Goal: Task Accomplishment & Management: Complete application form

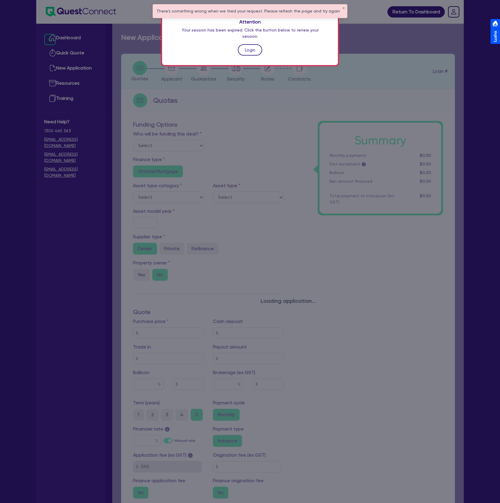
click at [251, 44] on link "Login" at bounding box center [250, 49] width 24 height 11
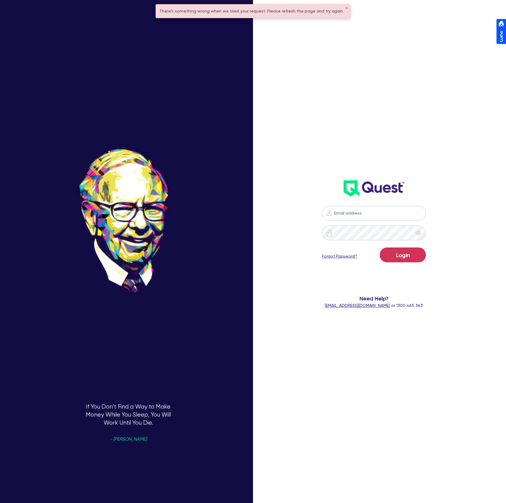
click at [388, 155] on div "Login Forgot Password? Need Help? [EMAIL_ADDRESS][DOMAIN_NAME] or 1300 465 363" at bounding box center [374, 157] width 146 height 314
click at [0, 502] on nordpass-portal at bounding box center [0, 503] width 0 height 0
type input "[PERSON_NAME][EMAIL_ADDRESS][DOMAIN_NAME]"
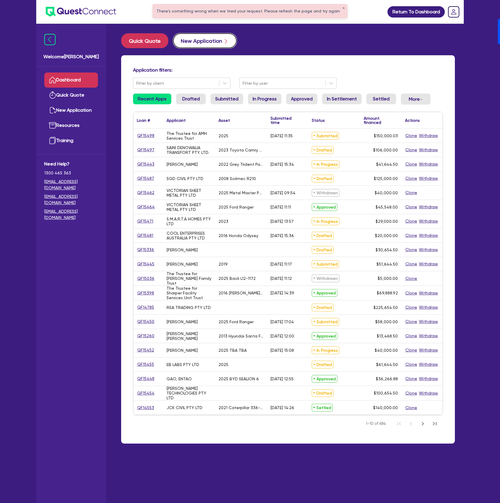
click at [193, 37] on button "New Application" at bounding box center [205, 40] width 64 height 15
select select "Other"
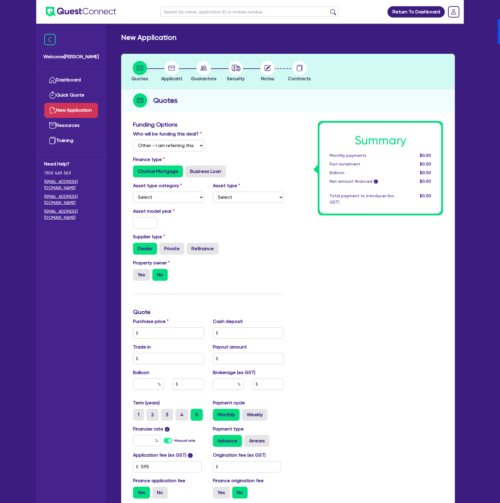
click at [175, 189] on div "Asset type category Select Cars and light trucks Primary assets Secondary asset…" at bounding box center [169, 192] width 80 height 21
click at [194, 172] on label "Business Loan" at bounding box center [205, 171] width 41 height 12
click at [189, 169] on input "Business Loan" at bounding box center [187, 167] width 4 height 4
radio input "true"
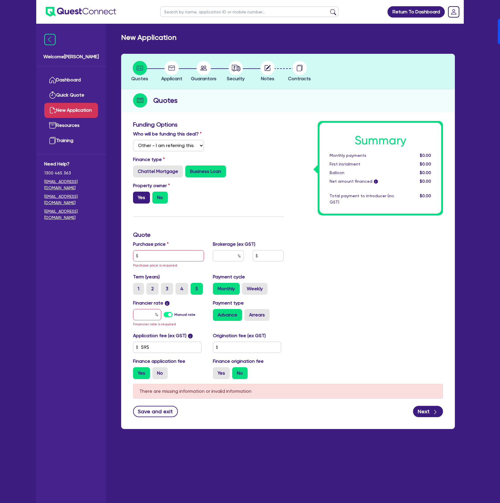
click at [143, 198] on label "Yes" at bounding box center [141, 198] width 17 height 12
click at [137, 195] on input "Yes" at bounding box center [135, 194] width 4 height 4
radio input "true"
click at [168, 258] on input "text" at bounding box center [168, 255] width 71 height 11
click at [167, 257] on input "text" at bounding box center [168, 255] width 71 height 11
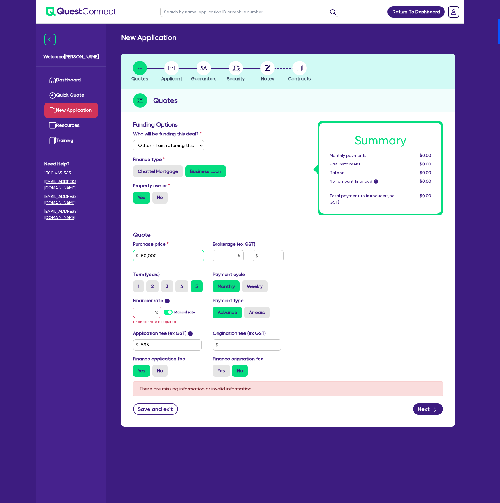
type input "50,000"
click at [238, 253] on div at bounding box center [228, 255] width 31 height 11
click at [174, 313] on label "Manual rate" at bounding box center [184, 311] width 21 height 5
click at [0, 0] on input "Manual rate" at bounding box center [0, 0] width 0 height 0
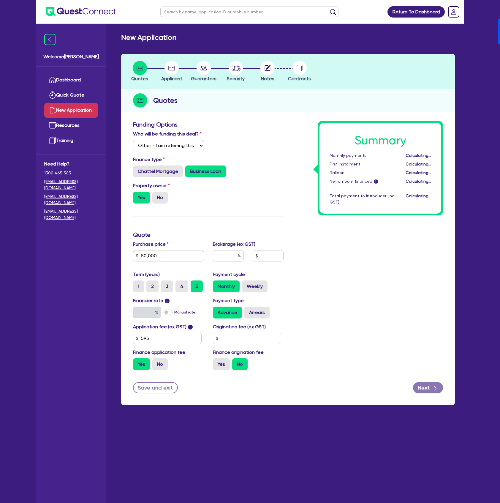
type input "17.95"
click at [260, 315] on label "Arrears" at bounding box center [256, 312] width 25 height 12
click at [248, 310] on input "Arrears" at bounding box center [246, 308] width 4 height 4
radio input "true"
click at [248, 335] on input "text" at bounding box center [247, 338] width 69 height 11
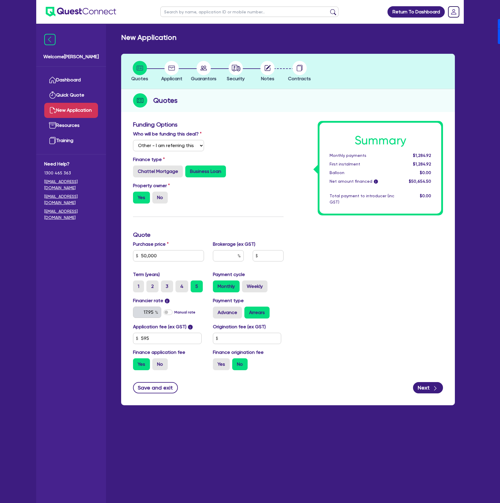
drag, startPoint x: 374, startPoint y: 343, endPoint x: 280, endPoint y: 383, distance: 102.1
click at [371, 342] on div "Summary Monthly payments $1,284.92 First instalment $1,284.92 Balloon $0.00 Net…" at bounding box center [367, 248] width 159 height 254
click at [227, 365] on label "Yes" at bounding box center [221, 364] width 17 height 12
click at [217, 362] on input "Yes" at bounding box center [215, 360] width 4 height 4
radio input "true"
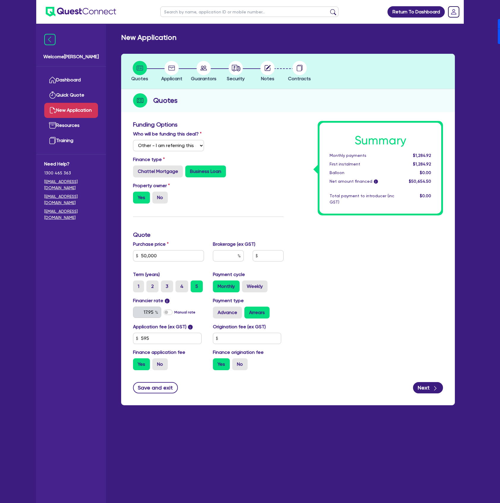
click at [240, 344] on div "Application fee (ex GST) i 595 Origination fee (ex GST) Finance application fee…" at bounding box center [208, 349] width 159 height 52
click at [242, 340] on input "text" at bounding box center [247, 338] width 69 height 11
click at [231, 340] on input "text" at bounding box center [247, 338] width 69 height 11
paste input "2,272.72"
type input "2,272.73"
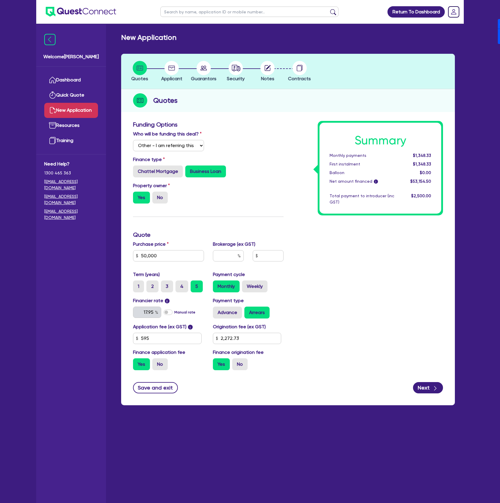
click at [316, 360] on div "Summary Monthly payments $1,348.33 First instalment $1,348.33 Balloon $0.00 Net…" at bounding box center [367, 248] width 159 height 254
click at [437, 385] on icon "button" at bounding box center [435, 388] width 6 height 6
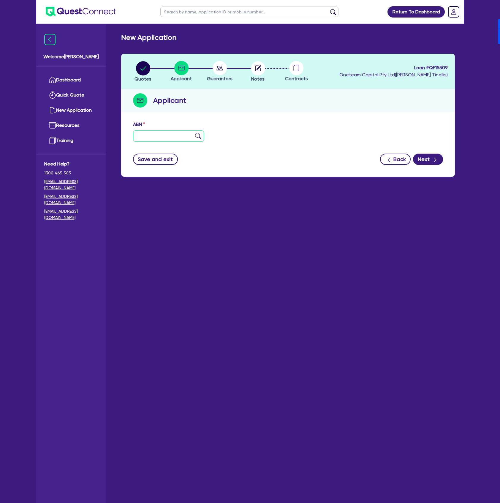
click at [157, 138] on input "text" at bounding box center [168, 135] width 71 height 11
type input "11 111 111 111"
click at [429, 156] on button "Next" at bounding box center [428, 159] width 30 height 11
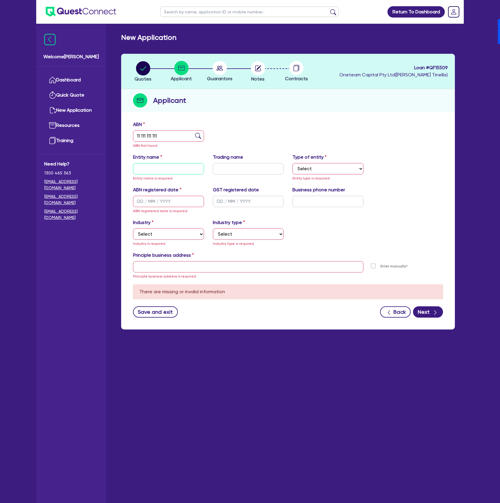
click at [168, 170] on input "text" at bounding box center [168, 168] width 71 height 11
type input "[PERSON_NAME] - PL"
select select "SOLE_TRADER"
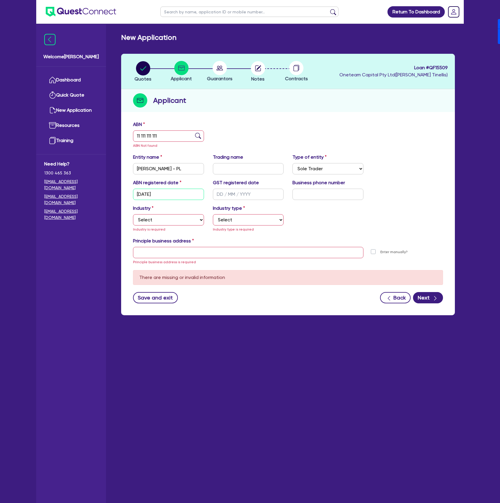
type input "[DATE]"
select select "ACCOMODATION_FOOD"
select select "HOTELS"
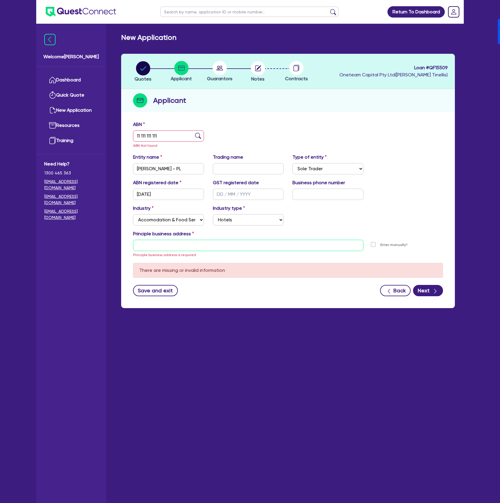
type input "[STREET_ADDRESS]"
type input "04 5035 5483"
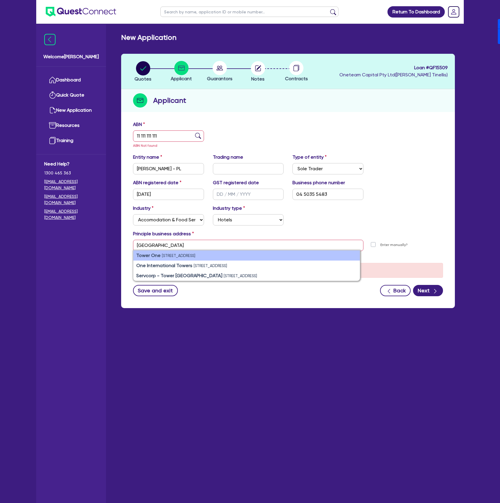
click at [195, 254] on small "[STREET_ADDRESS]" at bounding box center [179, 255] width 34 height 4
type input "[STREET_ADDRESS]"
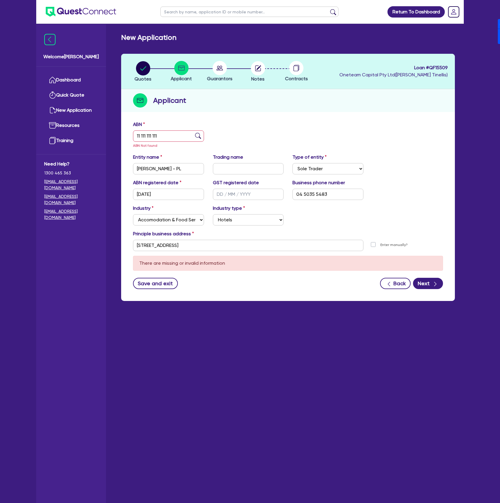
click at [394, 195] on div "ABN registered date [DATE] GST registered date Business phone number [PHONE_NUM…" at bounding box center [288, 192] width 319 height 26
click at [428, 284] on button "Next" at bounding box center [428, 283] width 30 height 11
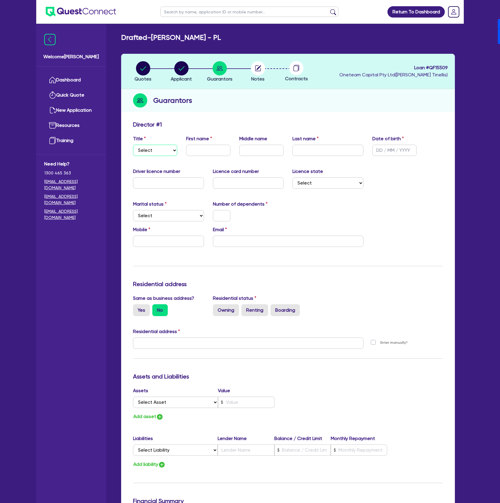
drag, startPoint x: 164, startPoint y: 147, endPoint x: 163, endPoint y: 155, distance: 7.5
click at [164, 147] on select "Select Mr Mrs Ms Miss Dr" at bounding box center [155, 150] width 44 height 11
select select "MR"
click at [133, 145] on select "Select Mr Mrs Ms Miss Dr" at bounding box center [155, 150] width 44 height 11
click at [197, 143] on div "First name" at bounding box center [208, 145] width 53 height 21
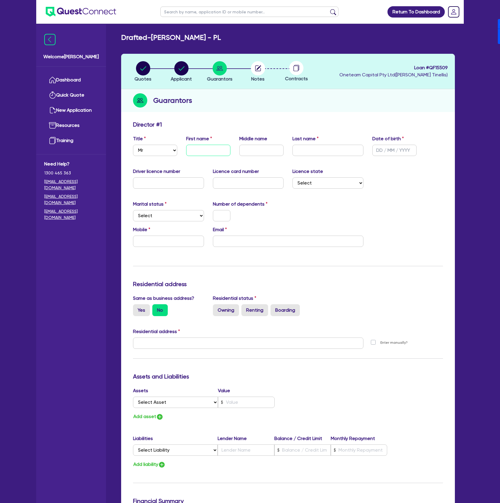
click at [197, 149] on input "text" at bounding box center [208, 150] width 44 height 11
type input "[PERSON_NAME]"
type input "[DATE]"
click at [300, 148] on input "text" at bounding box center [328, 150] width 71 height 11
type input "[PERSON_NAME]"
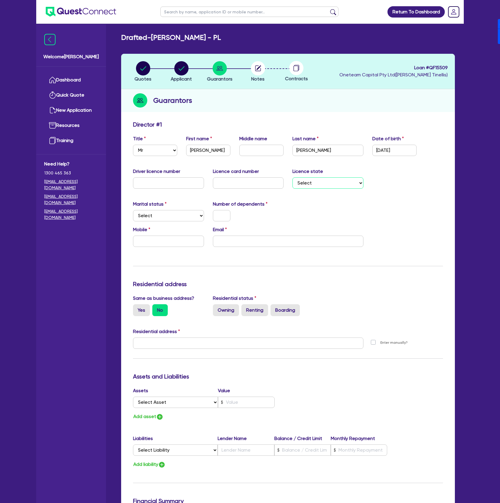
select select "[GEOGRAPHIC_DATA]"
select select "SINGLE"
type input "0"
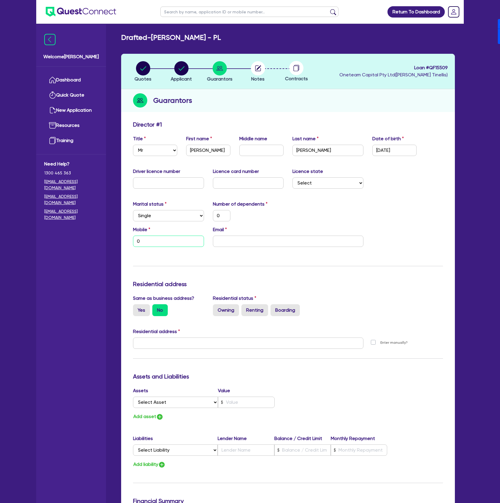
type input "04"
type input "0"
type input "0450"
type input "0"
type input "0450 3"
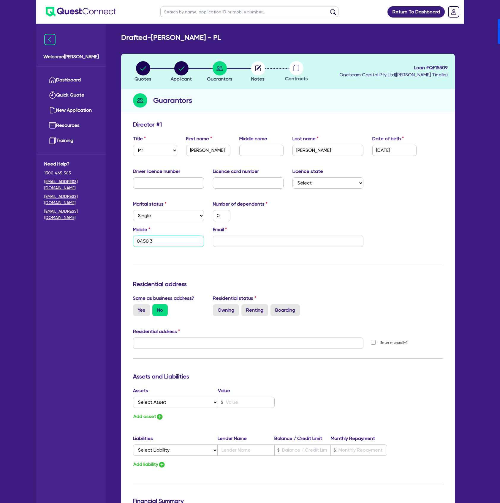
type input "0"
type input "0450 35"
type input "0"
type input "0450 355"
type input "0"
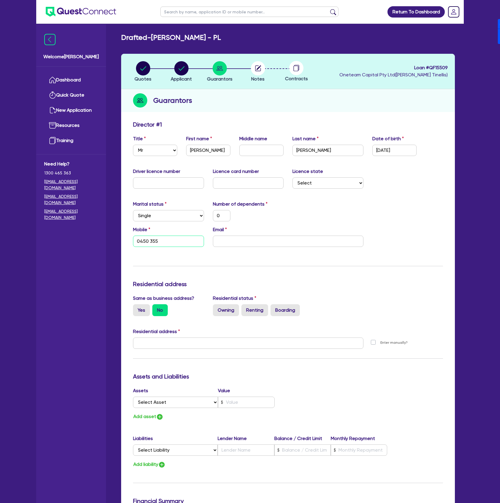
type input "0450 355 4"
type input "0"
type input "0450 355 48"
type input "0"
type input "0450 355 483"
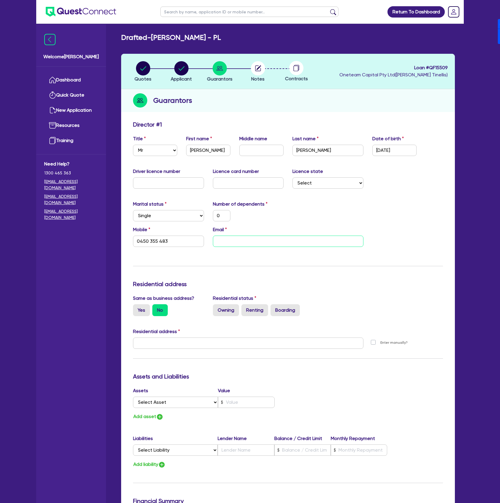
type input "0"
type input "0450 355 483"
type input "d"
type input "0"
type input "0450 355 483"
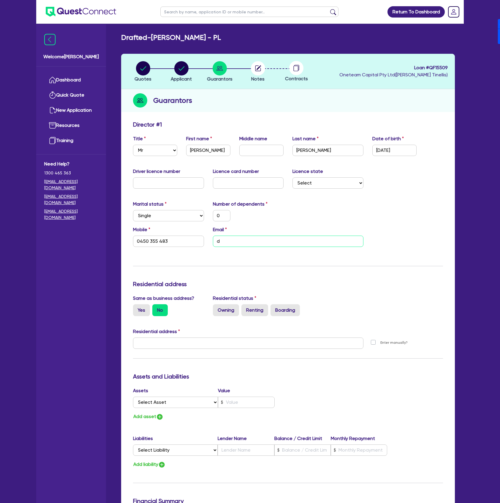
type input "dt"
type input "0"
type input "0450 355 483"
type input "dti"
type input "0"
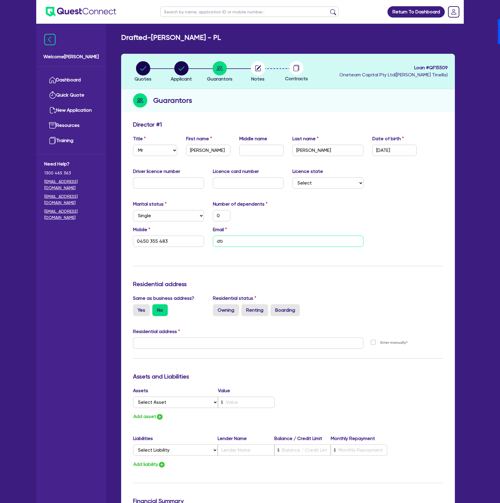
type input "0450 355 483"
type input "dtine"
type input "0"
type input "0450 355 483"
type input "dtinel"
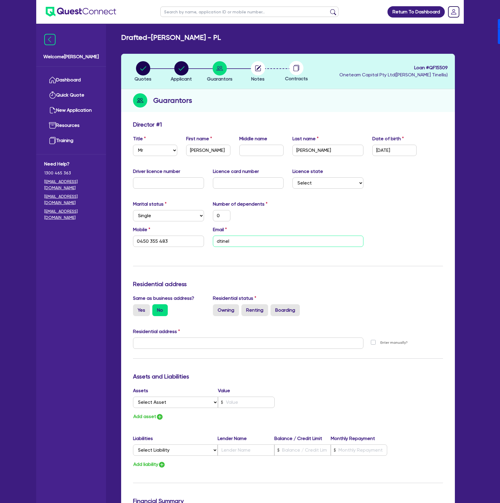
type input "0"
type input "0450 355 483"
type input "0"
type input "0450 355 483"
type input "dtinell"
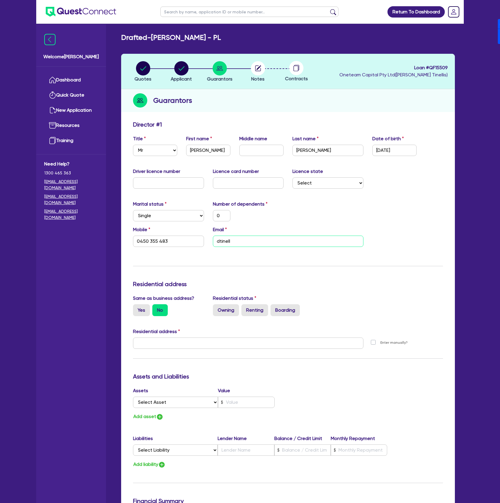
type input "0"
type input "0450 355 483"
type input "dtinelli"
type input "0"
type input "0450 355 483"
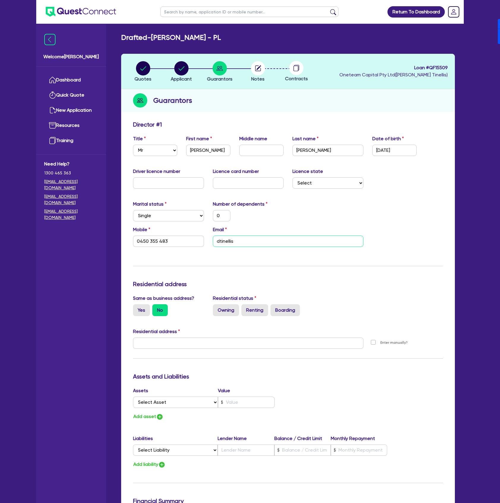
type input "dtinellis!"
type input "0"
type input "0450 355 483"
type input "dtinellis!@"
type input "0"
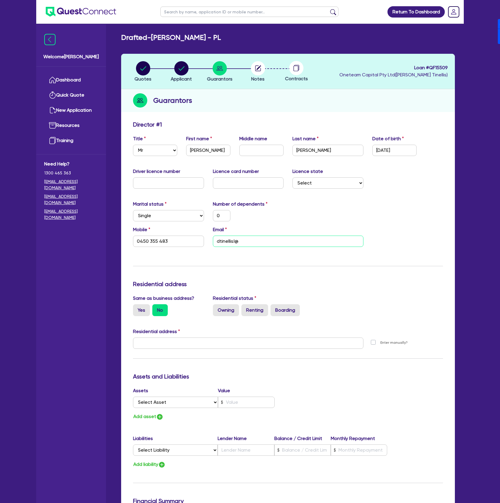
type input "0450 355 483"
type input "dtinellis!"
type input "0"
type input "0450 355 483"
type input "dtinellis"
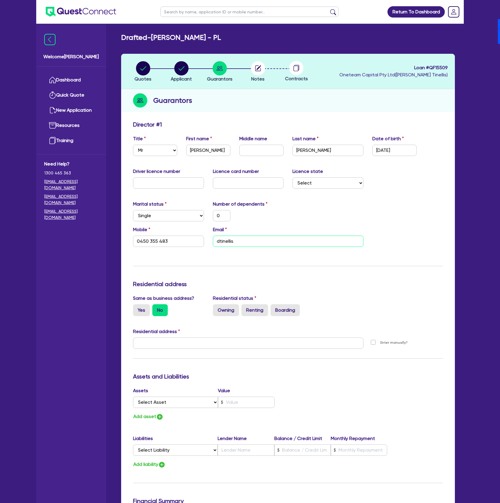
type input "0"
type input "0450 355 483"
type input "dtinellis@"
type input "0"
type input "0450 355 483"
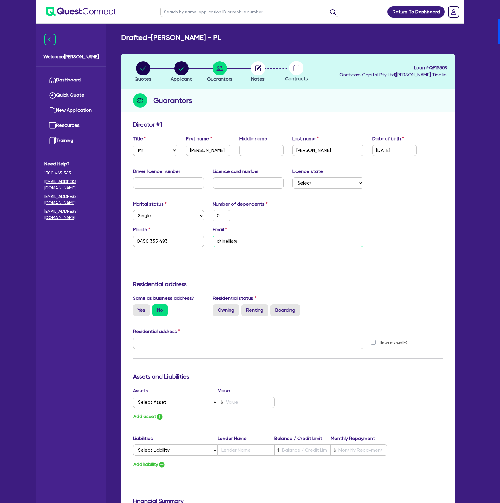
type input "dtinellis@g"
type input "0"
type input "0450 355 483"
type input "dtinellis@gm"
type input "0"
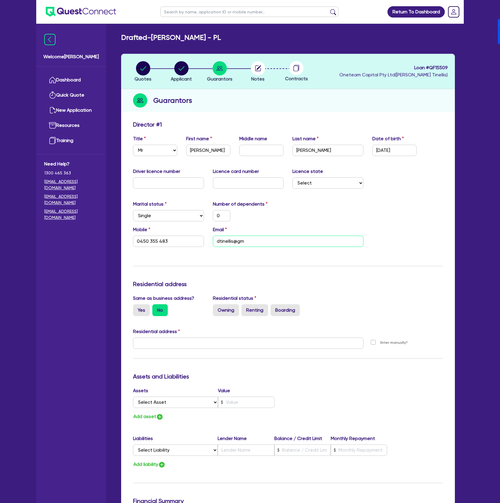
type input "0450 355 483"
type input "dtinellis@gma"
type input "0"
type input "0450 355 483"
type input "dtinellis@gmai"
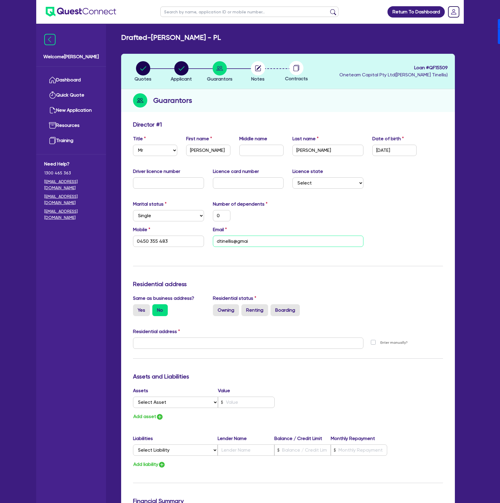
type input "0"
type input "0450 355 483"
type input "[EMAIL_ADDRESS]"
type input "0"
type input "0450 355 483"
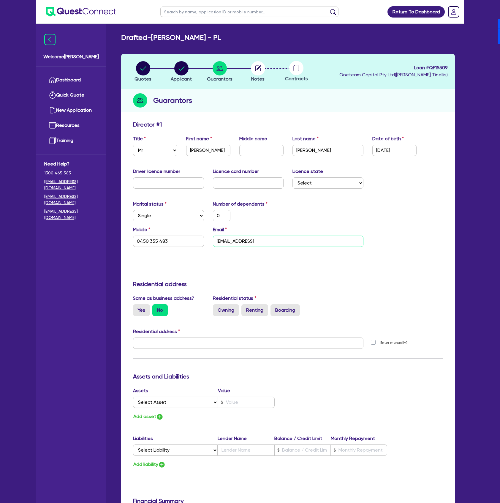
type input "[EMAIL_ADDRESS]."
type input "0"
type input "0450 355 483"
type input "[EMAIL_ADDRESS]"
type input "0"
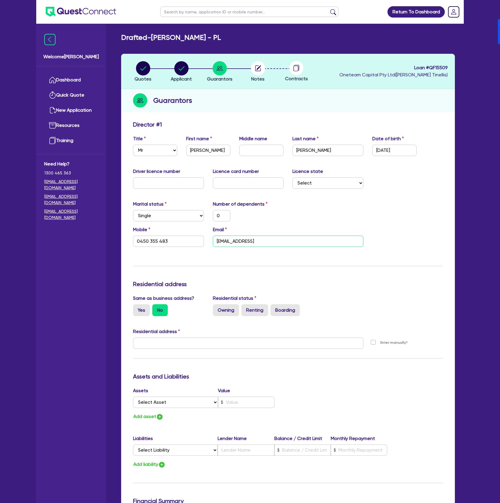
type input "0450 355 483"
type input "0"
type input "0450 355 483"
type input "[EMAIL_ADDRESS],"
click at [285, 244] on input "[EMAIL_ADDRESS]," at bounding box center [288, 241] width 151 height 11
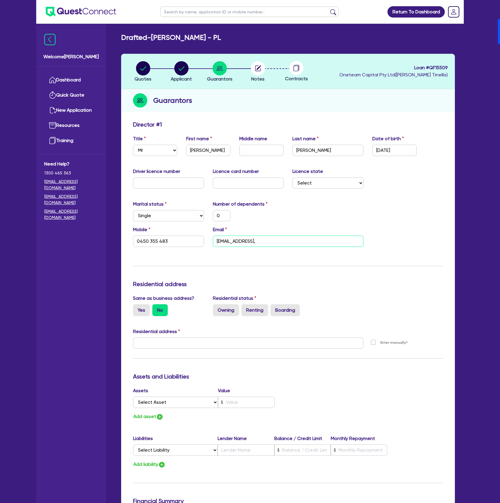
type input "0"
type input "0450 355 483"
type input "[EMAIL_ADDRESS]"
type input "0"
type input "0450 355 483"
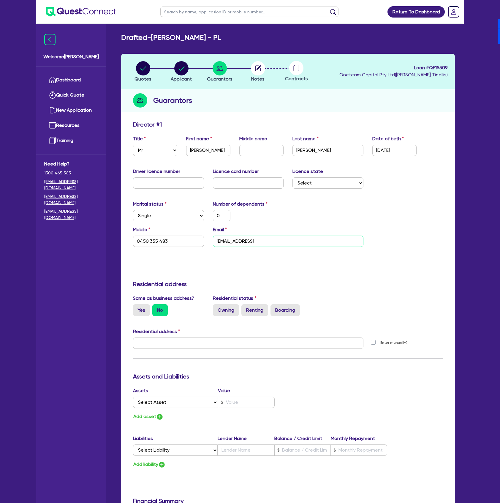
type input "[EMAIL_ADDRESS]"
type input "0"
type input "0450 355 483"
type input "[EMAIL_ADDRESS]"
type input "0"
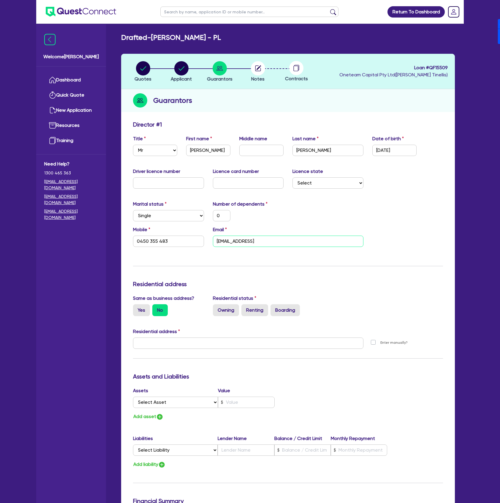
type input "0450 355 483"
type input "[EMAIL_ADDRESS]"
click at [285, 244] on input "[EMAIL_ADDRESS]" at bounding box center [288, 241] width 151 height 11
type input "0"
type input "0450 355 483"
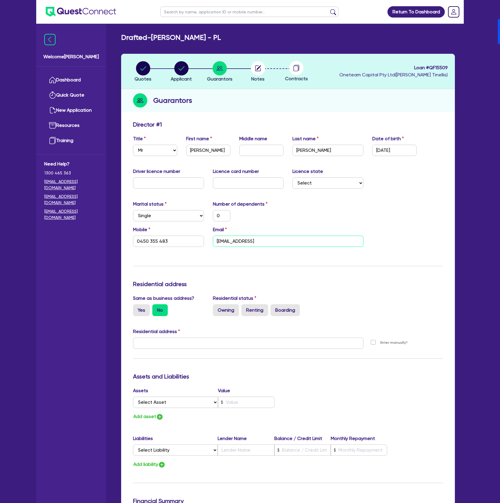
type input "[EMAIL_ADDRESS]"
type input "0"
type input "0450 355 483"
type input "[EMAIL_ADDRESS]"
type input "0"
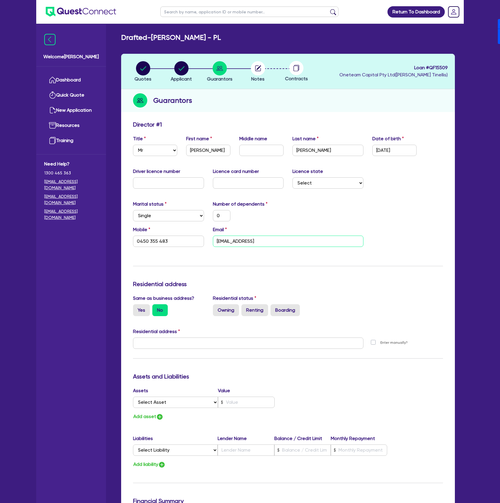
type input "0450 355 483"
type input "dtinellis@gmail.c"
type input "0"
type input "0450 355 483"
type input "[EMAIL_ADDRESS][DOMAIN_NAME]"
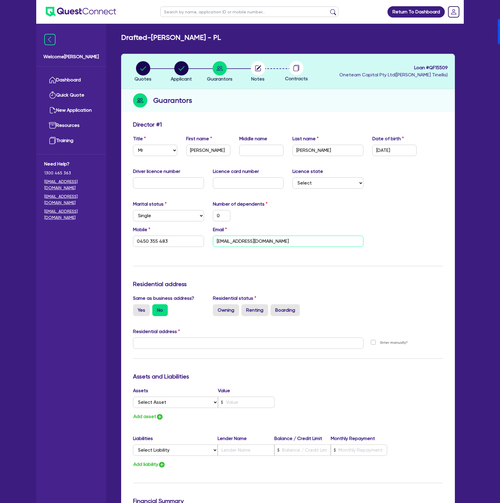
type input "0"
type input "0450 355 483"
type input "[EMAIL_ADDRESS][DOMAIN_NAME]"
drag, startPoint x: 122, startPoint y: 320, endPoint x: 144, endPoint y: 309, distance: 24.3
click at [124, 318] on div "Update residential status for Director #1 Boarding is only acceptable when the …" at bounding box center [288, 385] width 334 height 534
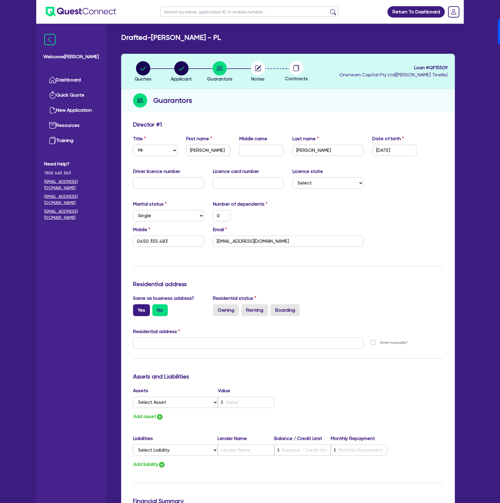
click at [144, 309] on label "Yes" at bounding box center [141, 310] width 17 height 12
click at [137, 308] on input "Yes" at bounding box center [135, 306] width 4 height 4
radio input "true"
type input "0"
type input "0450 355 483"
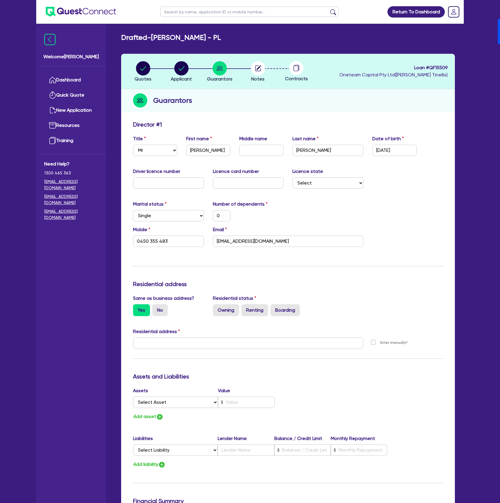
type input "[STREET_ADDRESS]"
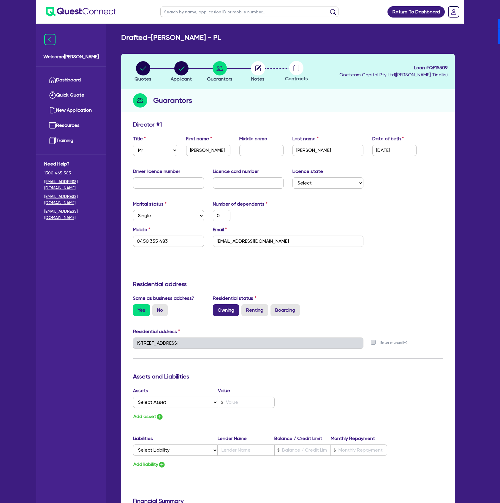
click at [224, 311] on label "Owning" at bounding box center [226, 310] width 26 height 12
click at [217, 308] on input "Owning" at bounding box center [215, 306] width 4 height 4
radio input "true"
type input "0"
type input "0450 355 483"
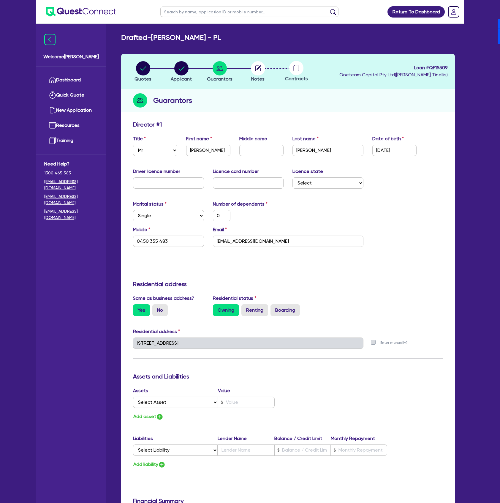
scroll to position [186, 0]
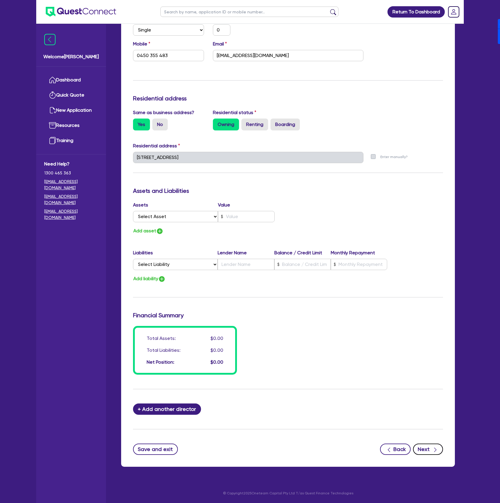
click at [439, 449] on button "Next" at bounding box center [428, 448] width 30 height 11
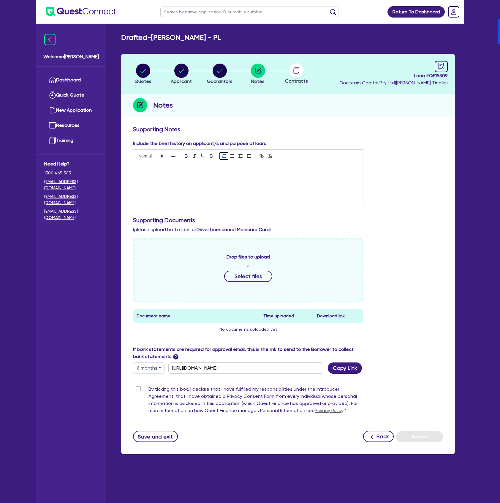
click at [222, 156] on icon "button" at bounding box center [223, 155] width 5 height 5
click at [154, 372] on button "6 months" at bounding box center [149, 367] width 32 height 11
click at [159, 384] on link "3 months" at bounding box center [156, 381] width 47 height 11
type input "[URL][DOMAIN_NAME]"
click at [351, 371] on button "Copy Link" at bounding box center [345, 367] width 34 height 11
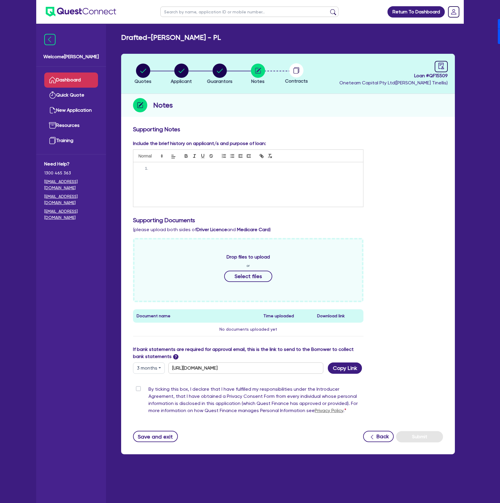
click at [59, 78] on link "Dashboard" at bounding box center [71, 79] width 54 height 15
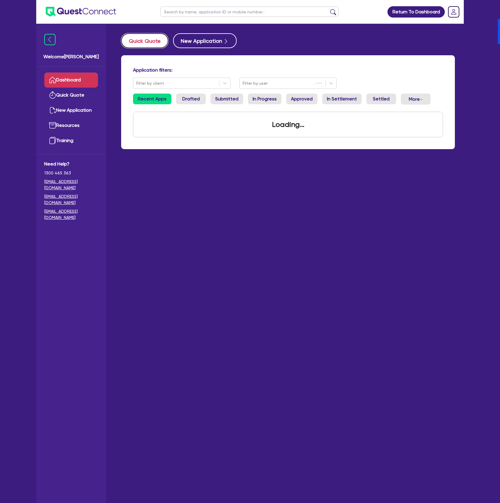
click at [164, 45] on button "Quick Quote" at bounding box center [144, 40] width 47 height 15
select select "Other"
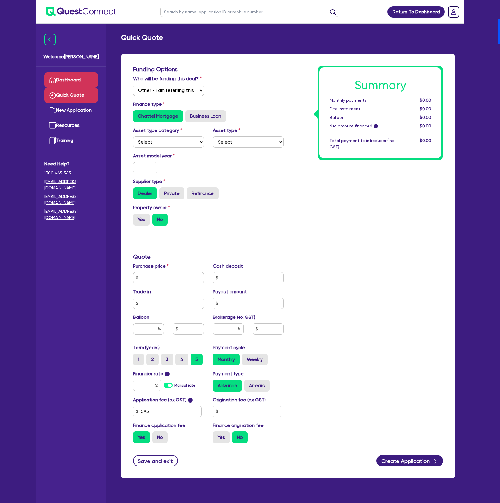
click at [61, 76] on link "Dashboard" at bounding box center [71, 79] width 54 height 15
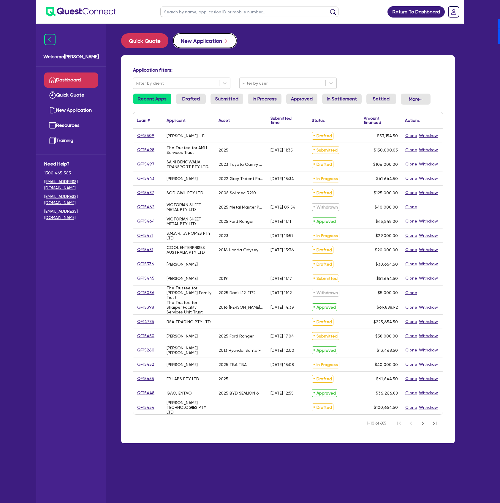
click at [210, 39] on button "New Application" at bounding box center [205, 40] width 64 height 15
select select "Other"
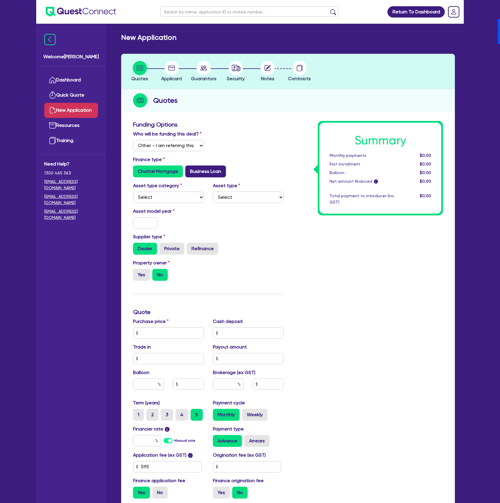
click at [201, 173] on label "Business Loan" at bounding box center [205, 171] width 41 height 12
click at [189, 169] on input "Business Loan" at bounding box center [187, 167] width 4 height 4
radio input "true"
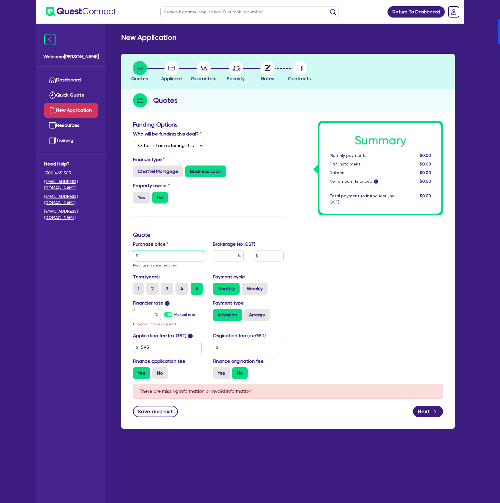
click at [178, 257] on input "text" at bounding box center [168, 255] width 71 height 11
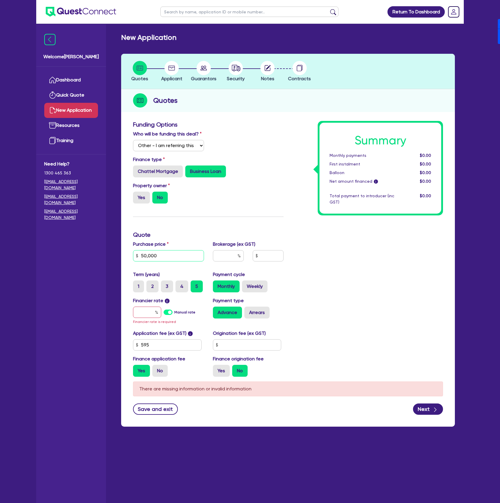
type input "50,000"
type input "4"
type input "0"
drag, startPoint x: 260, startPoint y: 257, endPoint x: 267, endPoint y: 257, distance: 7.1
click at [267, 257] on input "0" at bounding box center [268, 255] width 31 height 11
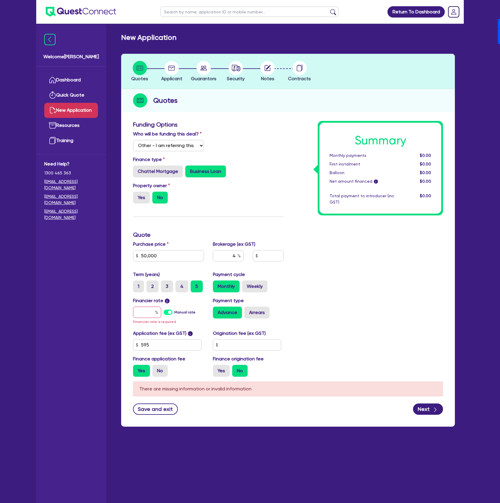
click at [174, 310] on label "Manual rate" at bounding box center [184, 311] width 21 height 5
click at [0, 0] on input "Manual rate" at bounding box center [0, 0] width 0 height 0
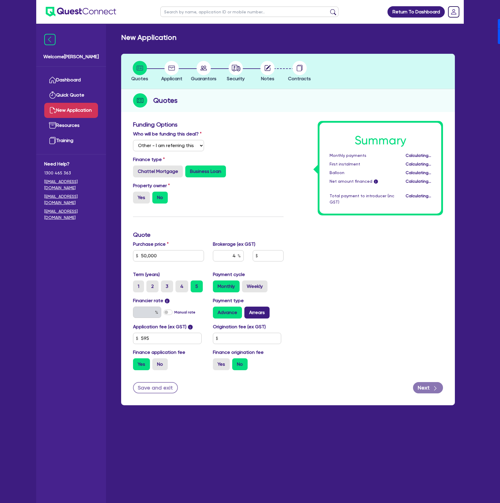
type input "17.95"
click at [265, 314] on label "Arrears" at bounding box center [256, 312] width 25 height 12
click at [248, 310] on input "Arrears" at bounding box center [246, 308] width 4 height 4
radio input "true"
click at [252, 336] on input "text" at bounding box center [247, 338] width 69 height 11
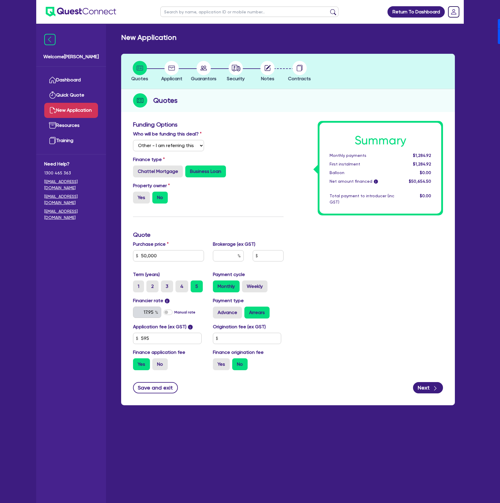
click at [224, 242] on label "Brokerage (ex GST)" at bounding box center [234, 244] width 42 height 7
click at [230, 254] on input "text" at bounding box center [228, 255] width 31 height 11
type input "4"
type input "2,026.18"
type input "4"
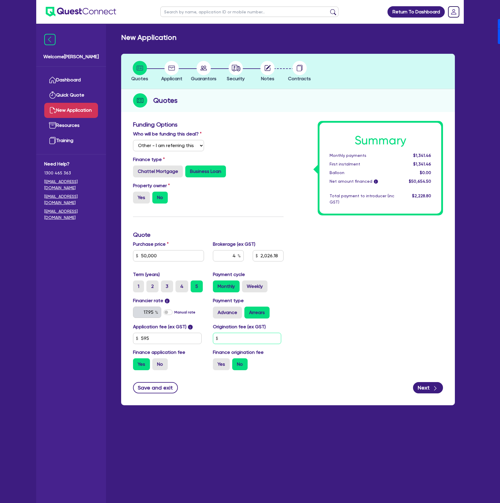
click at [240, 336] on input "text" at bounding box center [247, 338] width 69 height 11
type input "2,026.18"
type input "9"
type input "2,026.18"
type input "99"
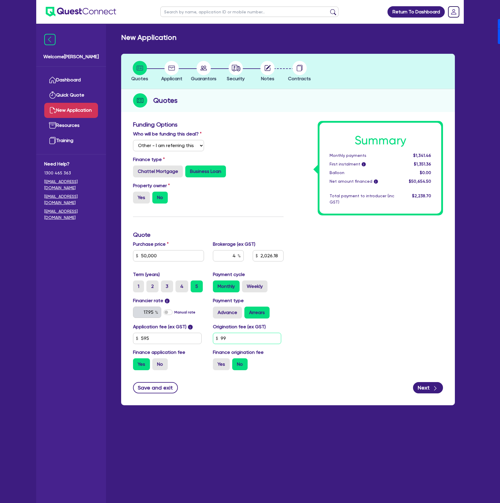
type input "2,026.18"
type input "990"
type input "2,026.18"
click at [216, 363] on label "Yes" at bounding box center [221, 364] width 17 height 12
click at [216, 362] on input "Yes" at bounding box center [215, 360] width 4 height 4
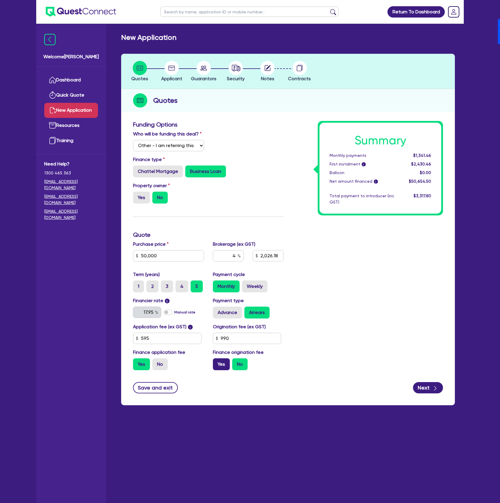
radio input "true"
click at [435, 382] on button "Next" at bounding box center [428, 387] width 30 height 11
type input "2,069.74"
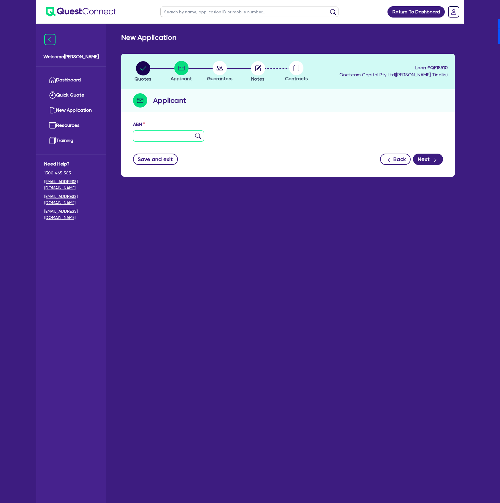
click at [145, 136] on input "text" at bounding box center [168, 135] width 71 height 11
paste input "97 601 188 292"
type input "97 601 188 292"
click at [311, 144] on div "ABN 97 601 188 292" at bounding box center [288, 134] width 319 height 26
type input "AURORA GROUP SERVICES PTY LTD"
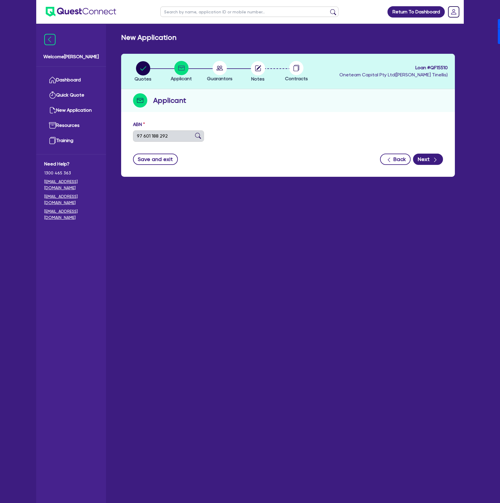
select select "COMPANY"
type input "[DATE]"
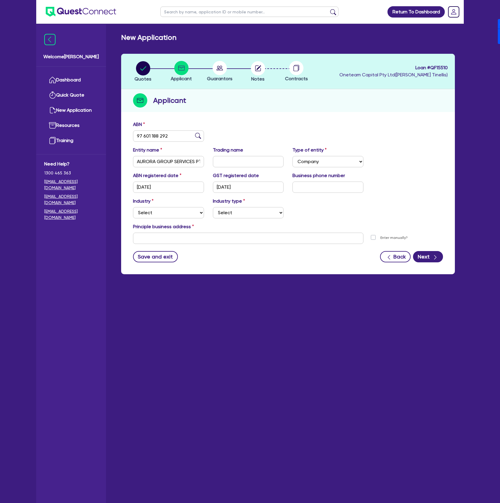
click at [434, 159] on div "Entity name AURORA GROUP SERVICES PTY LTD Trading name Type of entity Select So…" at bounding box center [288, 159] width 319 height 26
drag, startPoint x: 267, startPoint y: 236, endPoint x: 260, endPoint y: 240, distance: 7.8
click at [267, 236] on input "text" at bounding box center [248, 238] width 230 height 11
type input "[STREET_ADDRESS]"
type input "04 5035 5483"
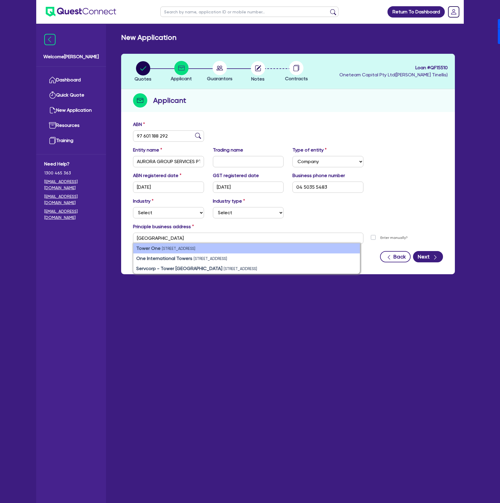
click at [278, 249] on li "Tower One [STREET_ADDRESS]" at bounding box center [246, 248] width 227 height 10
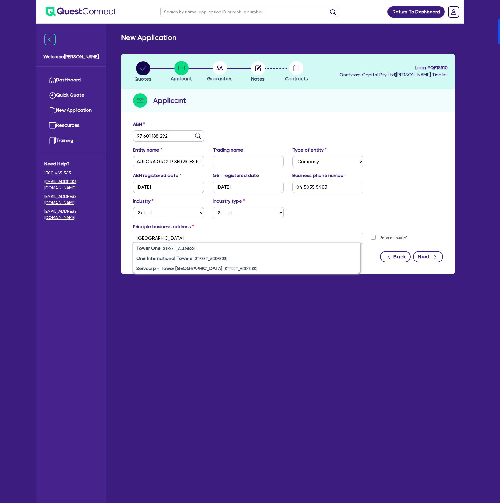
type input "[STREET_ADDRESS]"
click at [431, 257] on button "Next" at bounding box center [428, 256] width 30 height 11
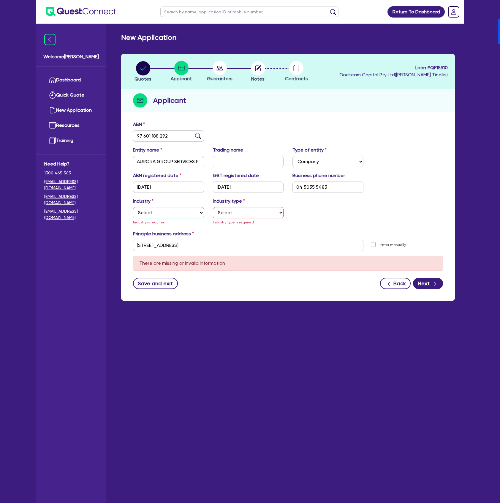
click at [173, 217] on select "Select Accomodation & Food Services Administrative & Support Services Agricultu…" at bounding box center [168, 212] width 71 height 11
select select "ACCOMODATION_FOOD"
click at [133, 207] on select "Select Accomodation & Food Services Administrative & Support Services Agricultu…" at bounding box center [168, 212] width 71 height 11
click at [265, 208] on select "Select Hotels Motels Serviced Apartments Other Short-term Accomodation Cafes Re…" at bounding box center [248, 212] width 71 height 11
select select "HOTELS"
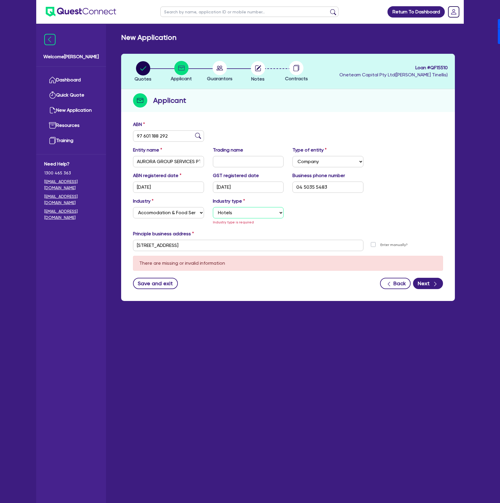
click at [213, 207] on select "Select Hotels Motels Serviced Apartments Other Short-term Accomodation Cafes Re…" at bounding box center [248, 212] width 71 height 11
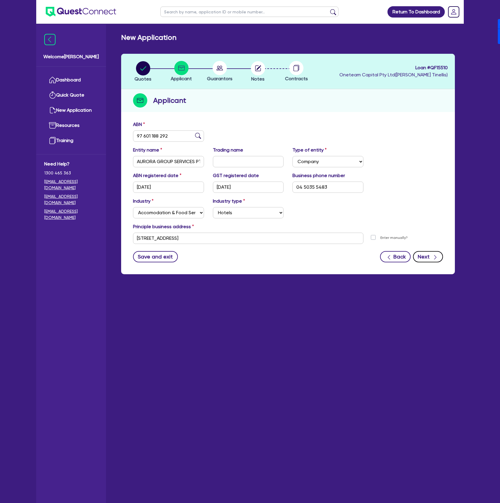
click at [428, 258] on button "Next" at bounding box center [428, 256] width 30 height 11
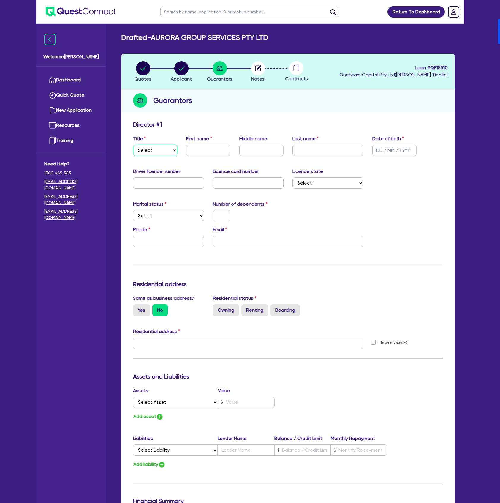
drag, startPoint x: 164, startPoint y: 151, endPoint x: 164, endPoint y: 154, distance: 3.3
click at [164, 151] on select "Select Mr Mrs Ms Miss Dr" at bounding box center [155, 150] width 44 height 11
select select "MR"
click at [133, 145] on select "Select Mr Mrs Ms Miss Dr" at bounding box center [155, 150] width 44 height 11
click at [198, 145] on input "text" at bounding box center [208, 150] width 44 height 11
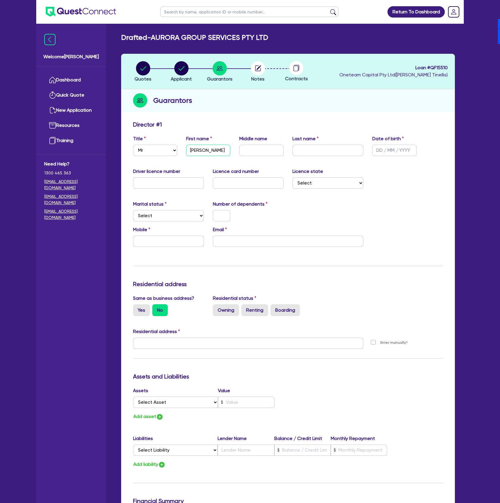
type input "[PERSON_NAME]"
type input "[DATE]"
click at [245, 240] on input "email" at bounding box center [288, 241] width 151 height 11
paste input "i@[DOMAIN_NAME]"
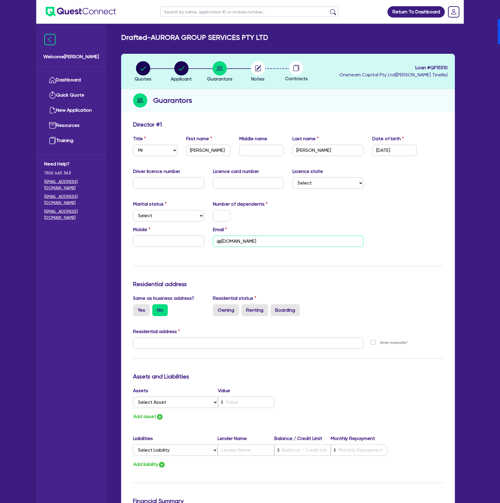
type input "i@[DOMAIN_NAME]"
click at [202, 150] on input "[PERSON_NAME]" at bounding box center [208, 150] width 44 height 11
type input "[PERSON_NAME]"
click at [166, 242] on input "text" at bounding box center [168, 241] width 71 height 11
paste input "488 887 088"
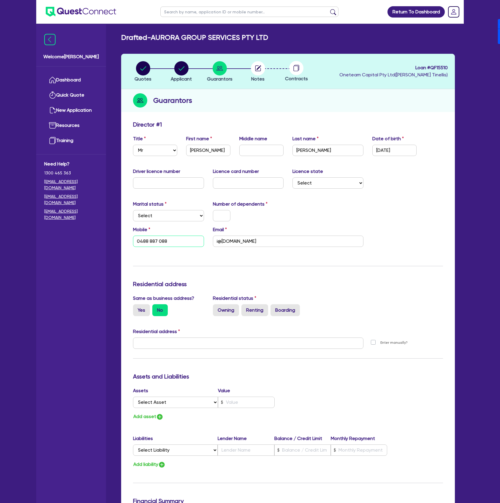
type input "0488 887 088"
click at [163, 211] on select "Select Single Married De Facto / Partner" at bounding box center [168, 215] width 71 height 11
select select "SINGLE"
click at [133, 210] on select "Select Single Married De Facto / Partner" at bounding box center [168, 215] width 71 height 11
type input "0488 887 088"
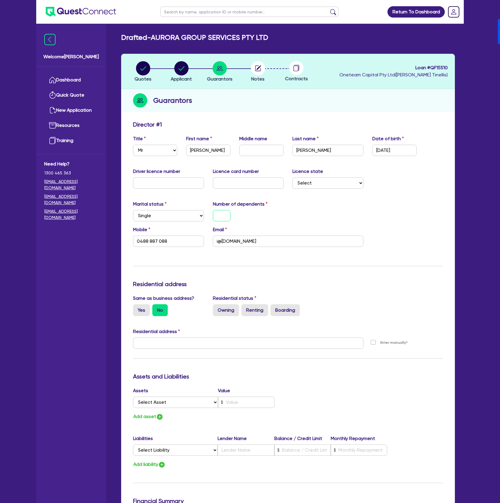
click at [214, 211] on input "text" at bounding box center [222, 215] width 18 height 11
type input "0"
type input "0488 887 088"
type input "0"
click at [180, 218] on select "Select Single Married De Facto / Partner" at bounding box center [168, 215] width 71 height 11
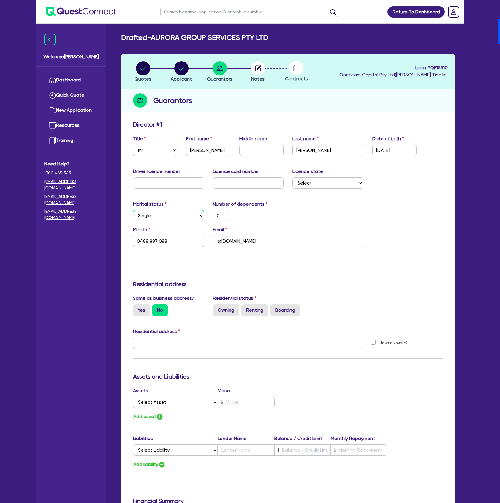
select select "DE_FACTO"
click at [133, 210] on select "Select Single Married De Facto / Partner" at bounding box center [168, 215] width 71 height 11
type input "0"
type input "0488 887 088"
drag, startPoint x: 320, startPoint y: 181, endPoint x: 319, endPoint y: 184, distance: 4.0
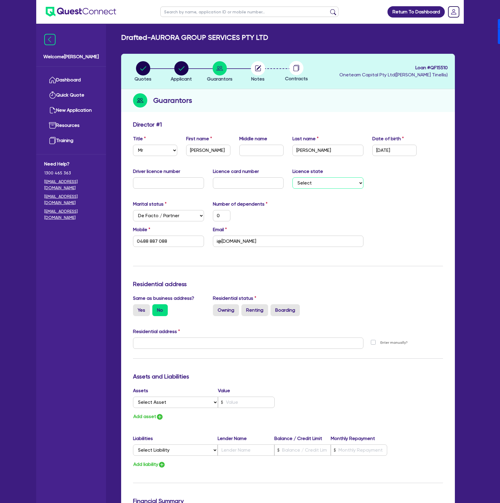
click at [320, 181] on select "Select [GEOGRAPHIC_DATA] [GEOGRAPHIC_DATA] [GEOGRAPHIC_DATA] [GEOGRAPHIC_DATA] …" at bounding box center [328, 182] width 71 height 11
select select "[GEOGRAPHIC_DATA]"
click at [293, 177] on select "Select [GEOGRAPHIC_DATA] [GEOGRAPHIC_DATA] [GEOGRAPHIC_DATA] [GEOGRAPHIC_DATA] …" at bounding box center [328, 182] width 71 height 11
type input "0"
type input "0488 887 088"
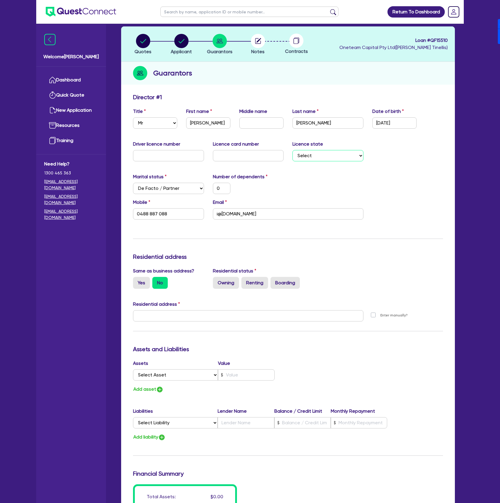
scroll to position [79, 0]
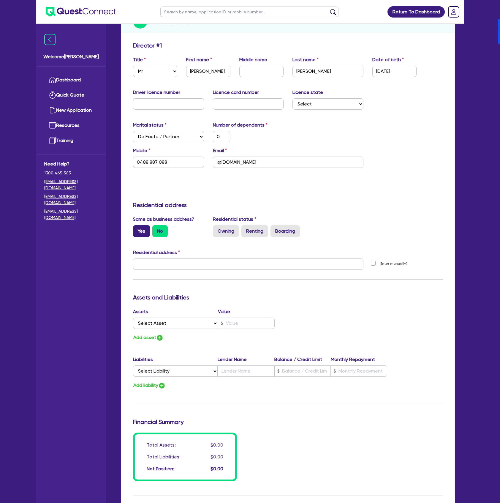
click at [144, 228] on label "Yes" at bounding box center [141, 231] width 17 height 12
click at [137, 228] on input "Yes" at bounding box center [135, 227] width 4 height 4
radio input "true"
type input "0"
type input "0488 887 088"
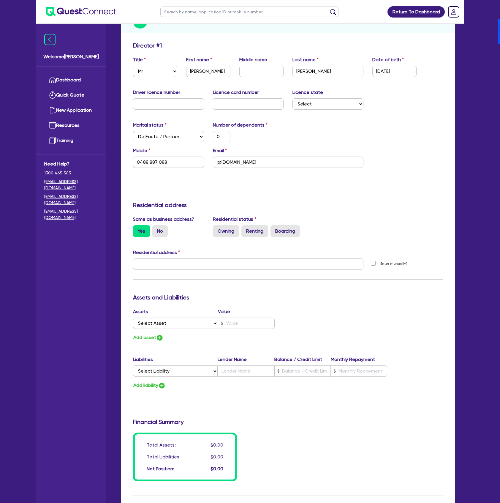
type input "[STREET_ADDRESS]"
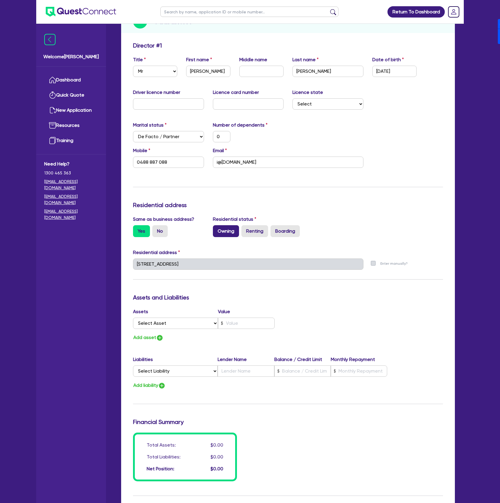
click at [230, 234] on label "Owning" at bounding box center [226, 231] width 26 height 12
click at [217, 229] on input "Owning" at bounding box center [215, 227] width 4 height 4
radio input "true"
type input "0"
type input "0488 887 088"
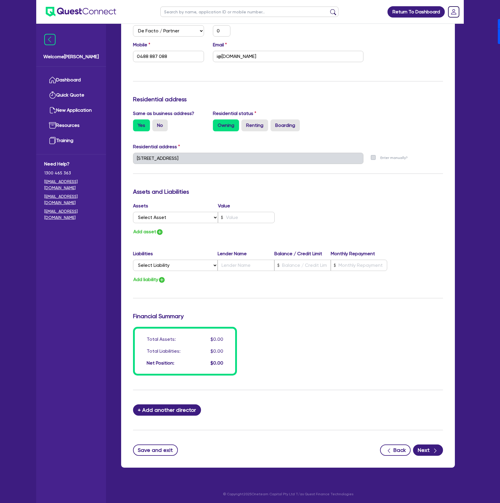
scroll to position [186, 0]
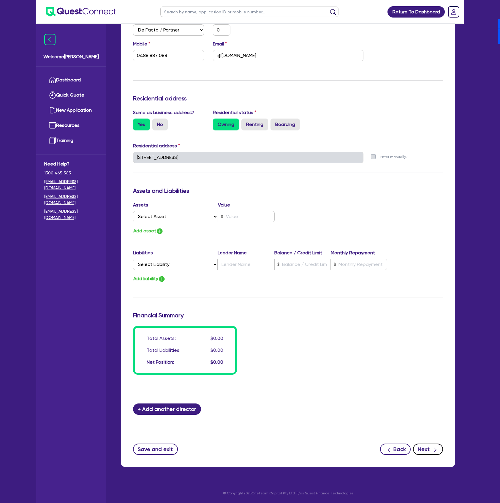
click at [437, 449] on icon "button" at bounding box center [435, 450] width 6 height 6
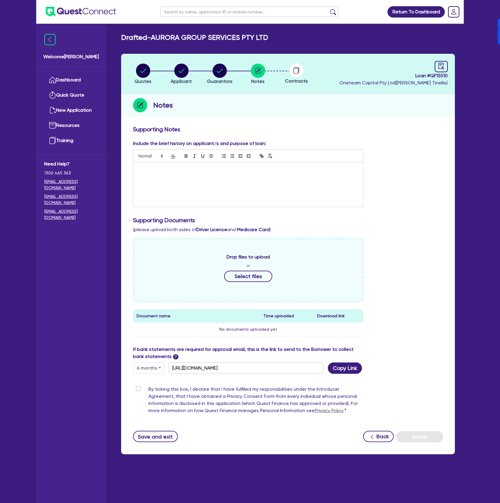
click at [157, 367] on button "6 months" at bounding box center [149, 367] width 32 height 11
click at [157, 390] on link "6 months" at bounding box center [156, 392] width 47 height 11
click at [343, 368] on button "Copy Link" at bounding box center [345, 367] width 34 height 11
drag, startPoint x: 159, startPoint y: 36, endPoint x: 295, endPoint y: 30, distance: 135.6
click at [295, 30] on main "Drafted - AURORA GROUP SERVICES PTY LTD Quotes Applicant [GEOGRAPHIC_DATA] Note…" at bounding box center [288, 268] width 352 height 488
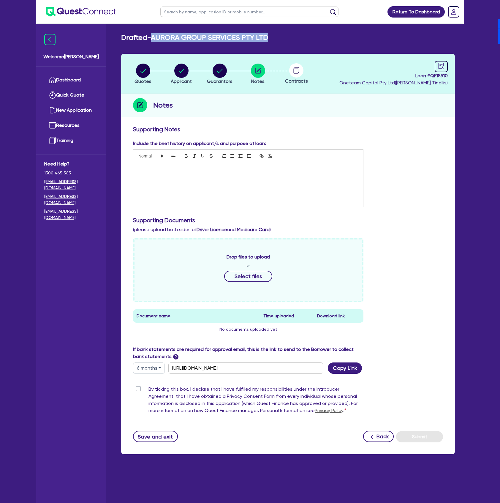
copy h2 "AURORA GROUP SERVICES PTY LTD"
click at [81, 79] on link "Dashboard" at bounding box center [71, 79] width 54 height 15
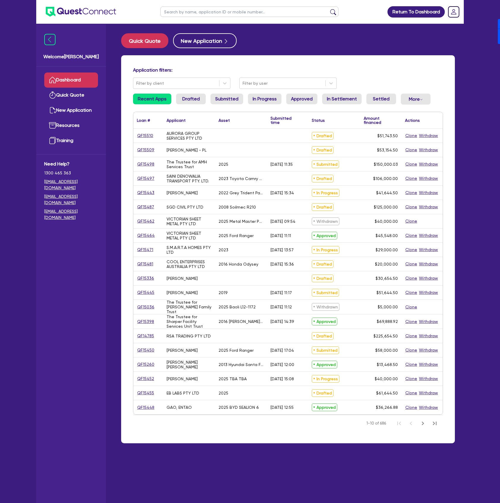
click at [216, 11] on input "text" at bounding box center [249, 12] width 178 height 10
type input "MH"
click at [328, 9] on button "submit" at bounding box center [333, 13] width 10 height 8
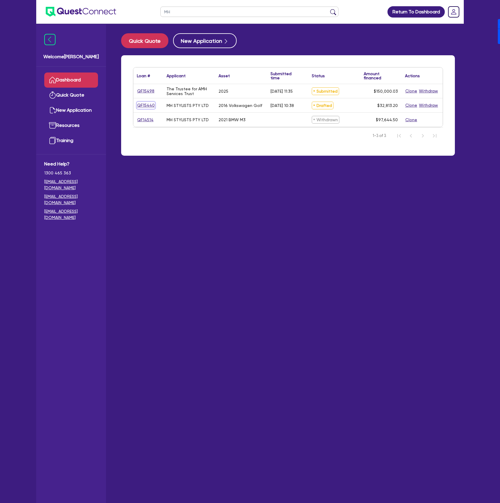
click at [138, 107] on link "QF15440" at bounding box center [146, 105] width 18 height 7
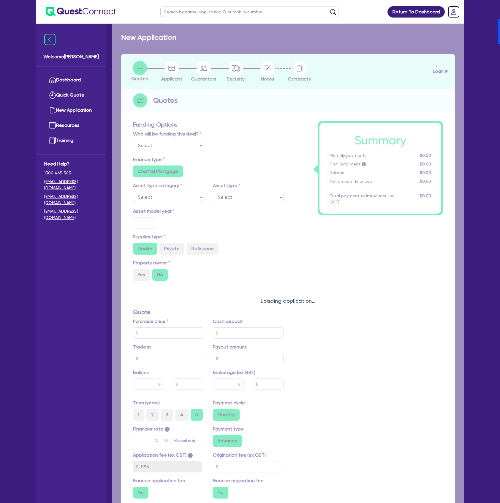
select select "Other"
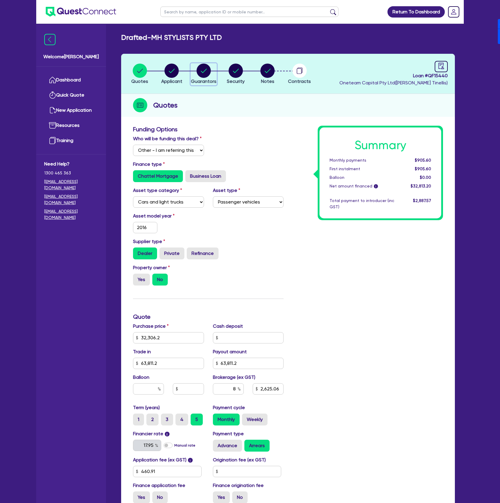
click at [197, 70] on circle "button" at bounding box center [204, 71] width 14 height 14
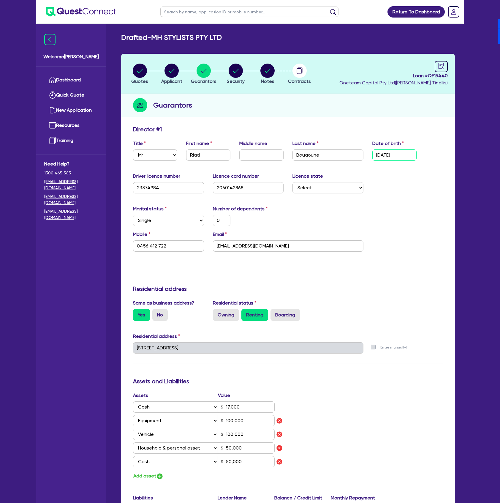
click at [397, 157] on input "[DATE]" at bounding box center [394, 154] width 44 height 11
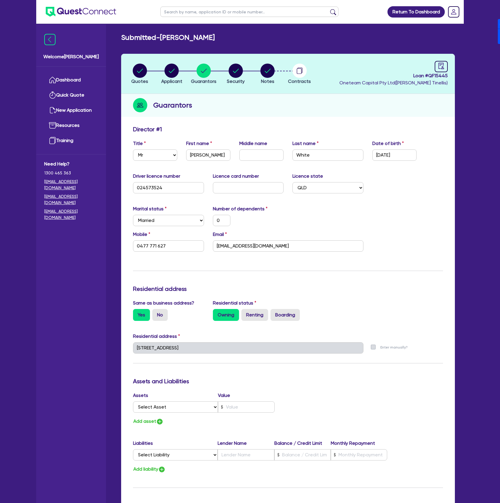
select select "MR"
select select "QLD"
select select "MARRIED"
